Goal: Task Accomplishment & Management: Manage account settings

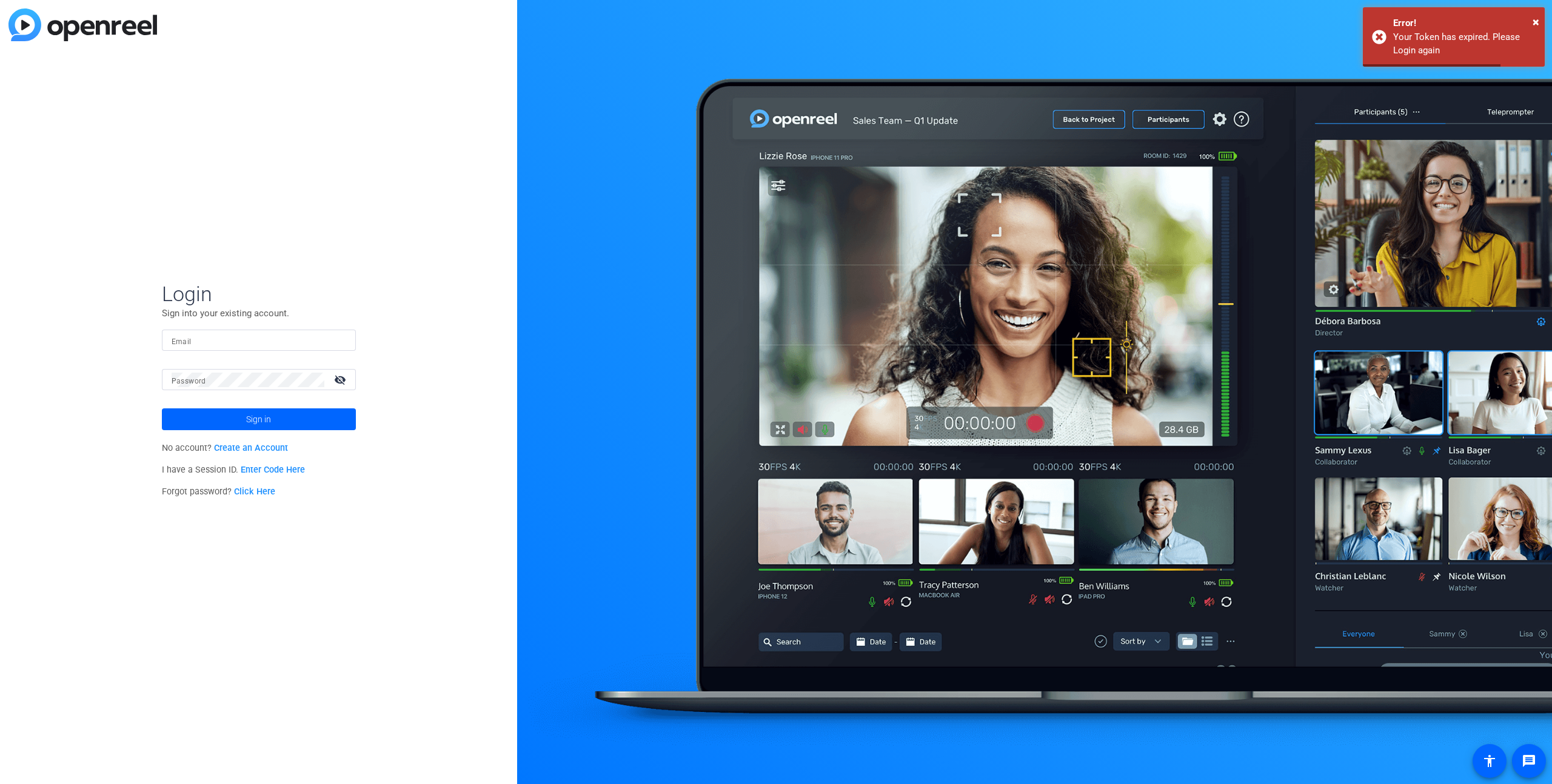
click at [203, 333] on input "Email" at bounding box center [259, 341] width 174 height 15
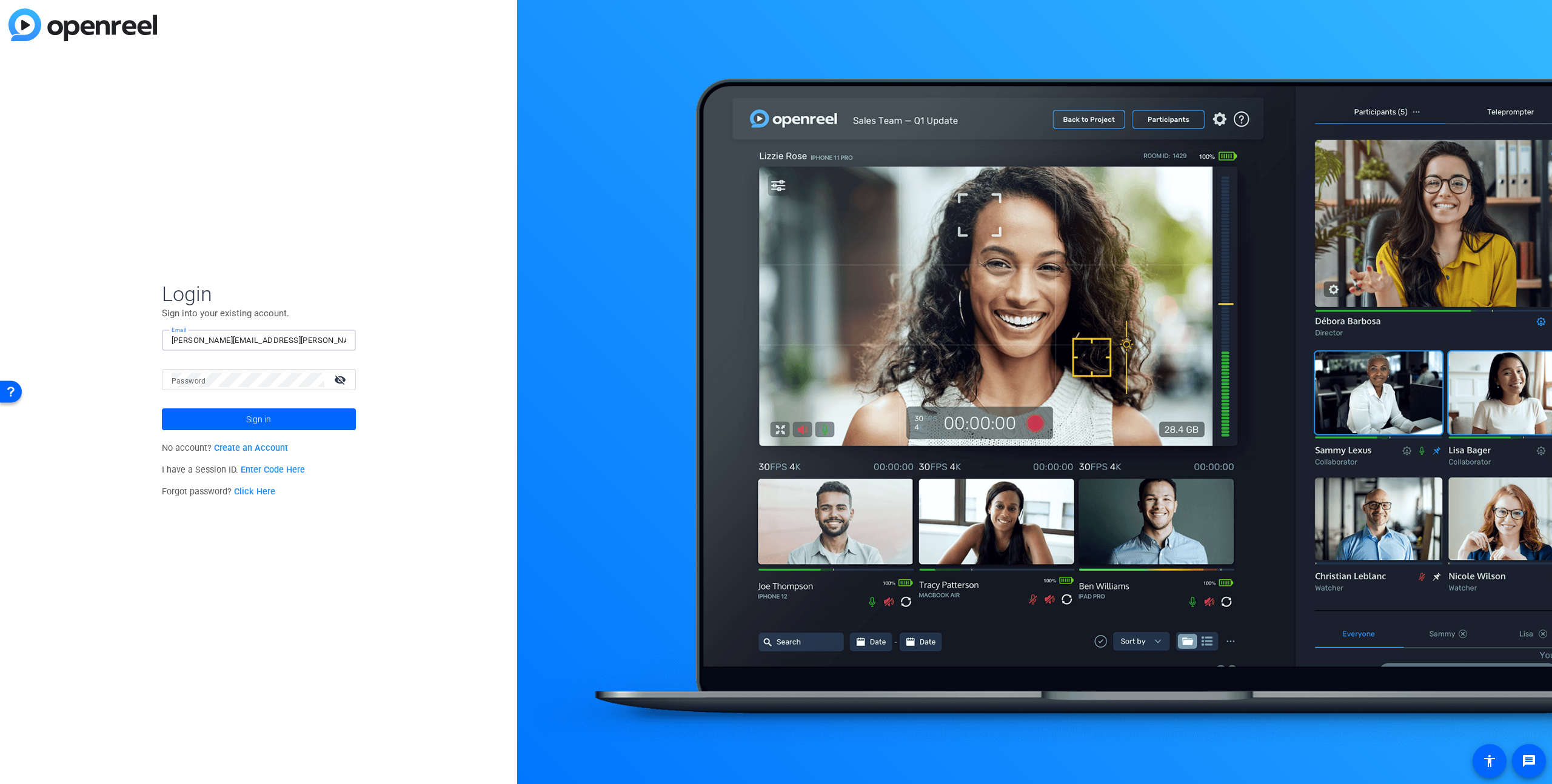
type input "[PERSON_NAME][EMAIL_ADDRESS][PERSON_NAME][DOMAIN_NAME]"
click at [229, 369] on div at bounding box center [248, 379] width 153 height 21
click at [162, 408] on button "Sign in" at bounding box center [258, 419] width 194 height 22
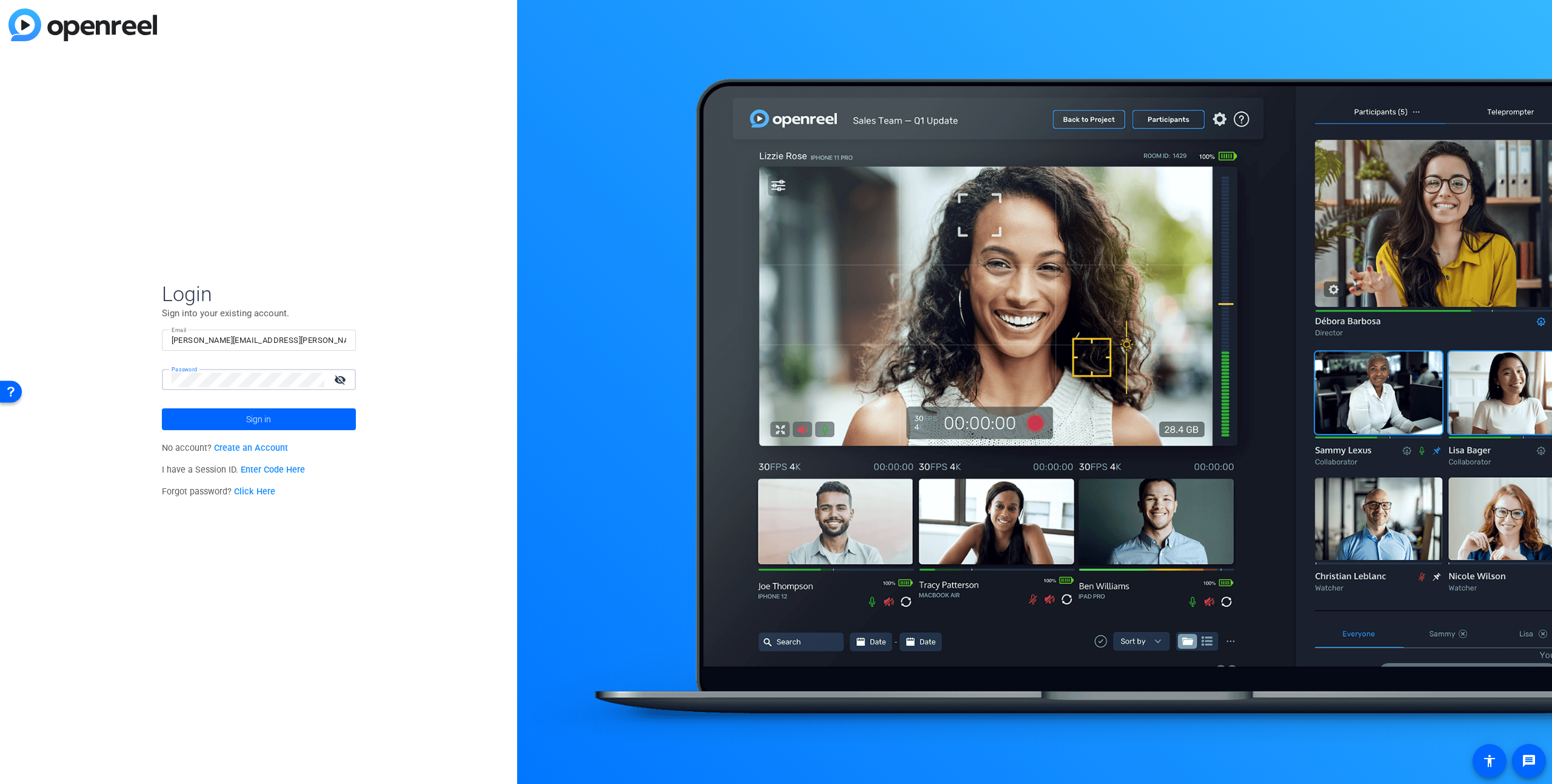
click at [162, 408] on button "Sign in" at bounding box center [258, 419] width 194 height 22
click at [204, 391] on mat-form-field "Password visibility_off" at bounding box center [258, 389] width 194 height 39
click at [162, 408] on button "Sign in" at bounding box center [258, 419] width 194 height 22
